Goal: Task Accomplishment & Management: Use online tool/utility

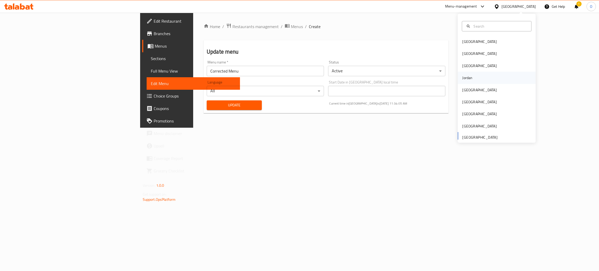
click at [467, 74] on div "Jordan" at bounding box center [467, 78] width 18 height 12
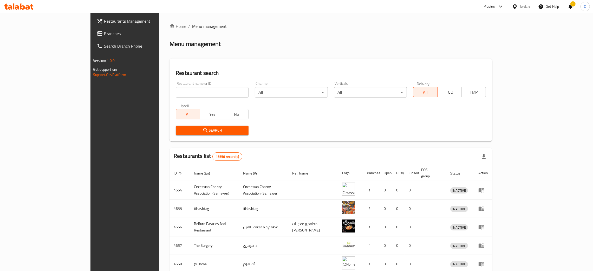
click at [176, 88] on input "search" at bounding box center [212, 92] width 73 height 10
paste input "Shams AlAseel Roastery"
type input "Shams AlAseel Roastery"
click button "Search" at bounding box center [212, 131] width 73 height 10
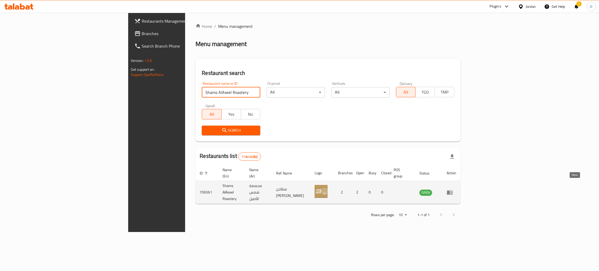
click at [452, 192] on icon "enhanced table" at bounding box center [451, 193] width 2 height 2
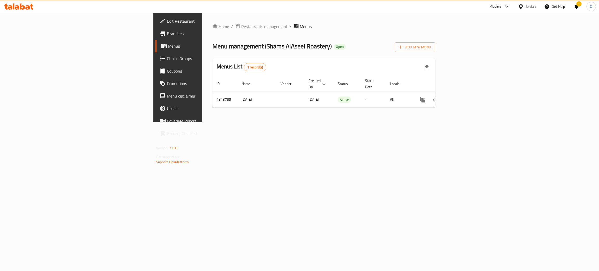
click at [167, 35] on span "Branches" at bounding box center [208, 33] width 82 height 6
click at [241, 29] on span "Restaurants management" at bounding box center [264, 26] width 46 height 6
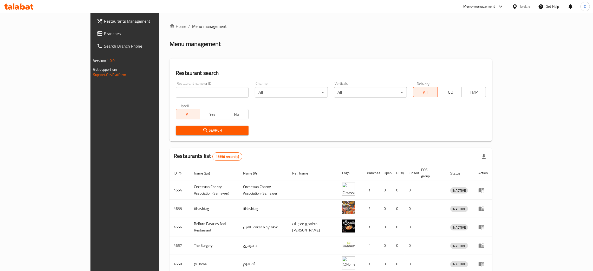
click at [176, 91] on input "search" at bounding box center [212, 92] width 73 height 10
paste input "706561"
type input "706561"
click button "Search" at bounding box center [212, 131] width 73 height 10
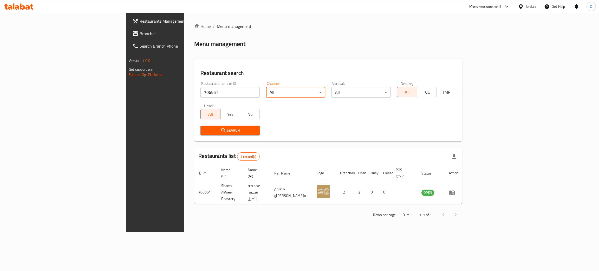
drag, startPoint x: 525, startPoint y: 7, endPoint x: 526, endPoint y: 10, distance: 3.2
click at [526, 7] on div "Jordan" at bounding box center [531, 7] width 10 height 6
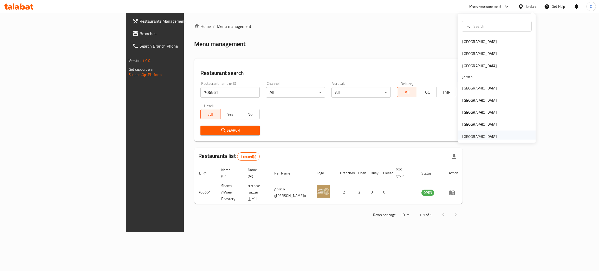
click at [481, 136] on div "[GEOGRAPHIC_DATA]" at bounding box center [479, 137] width 34 height 6
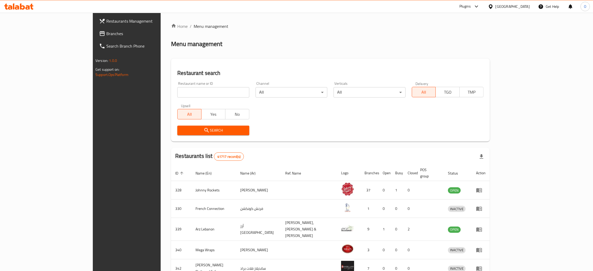
click at [177, 93] on input "search" at bounding box center [213, 92] width 72 height 10
paste input "Danat Al khuwair"
type input "Danat Al khuwair"
click button "Search" at bounding box center [213, 131] width 72 height 10
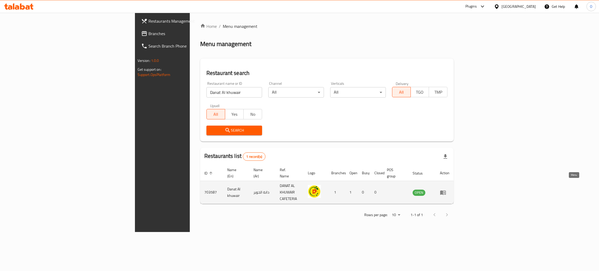
click at [446, 189] on icon "enhanced table" at bounding box center [443, 192] width 6 height 6
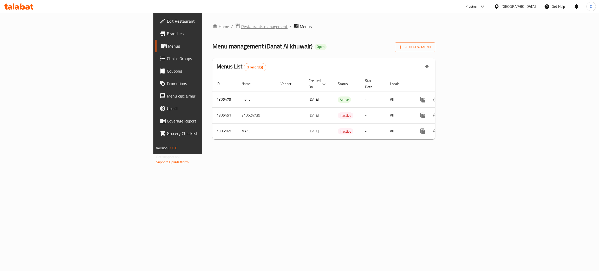
click at [241, 26] on span "Restaurants management" at bounding box center [264, 26] width 46 height 6
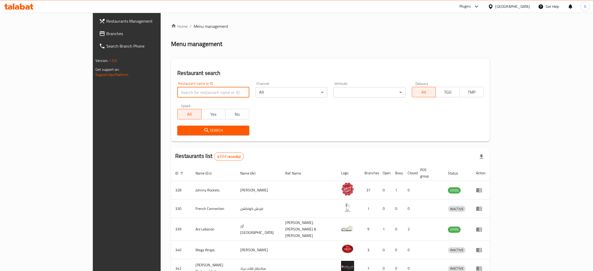
drag, startPoint x: 150, startPoint y: 95, endPoint x: 148, endPoint y: 93, distance: 3.3
click at [177, 94] on input "search" at bounding box center [213, 92] width 72 height 10
paste input "703587"
type input "703587"
click button "Search" at bounding box center [213, 131] width 72 height 10
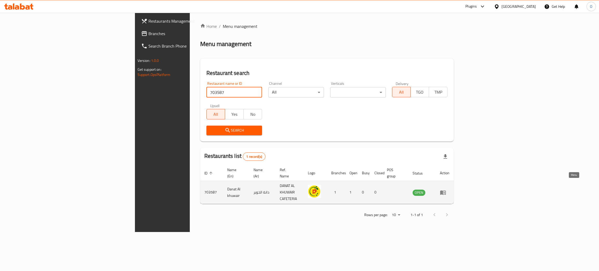
click at [446, 190] on icon "enhanced table" at bounding box center [443, 192] width 6 height 4
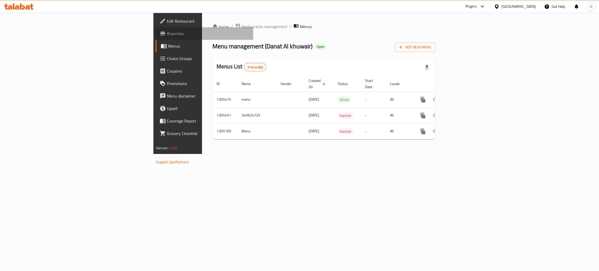
click at [167, 35] on span "Branches" at bounding box center [208, 33] width 82 height 6
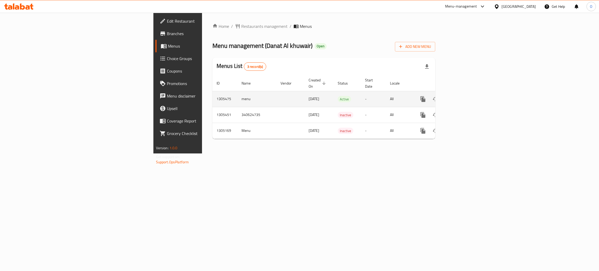
click at [464, 96] on icon "enhanced table" at bounding box center [460, 99] width 6 height 6
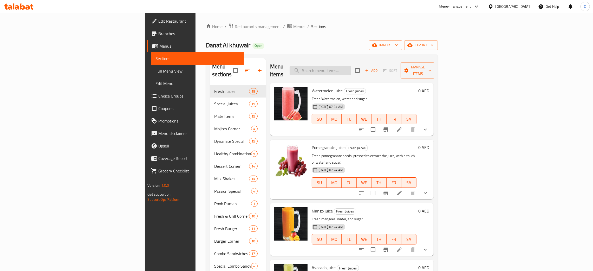
click at [351, 70] on input "search" at bounding box center [320, 70] width 61 height 9
paste input "Kentucky Meal"
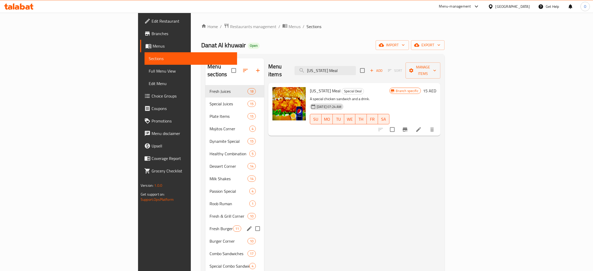
type input "Kentucky Meal"
